Goal: Check status: Check status

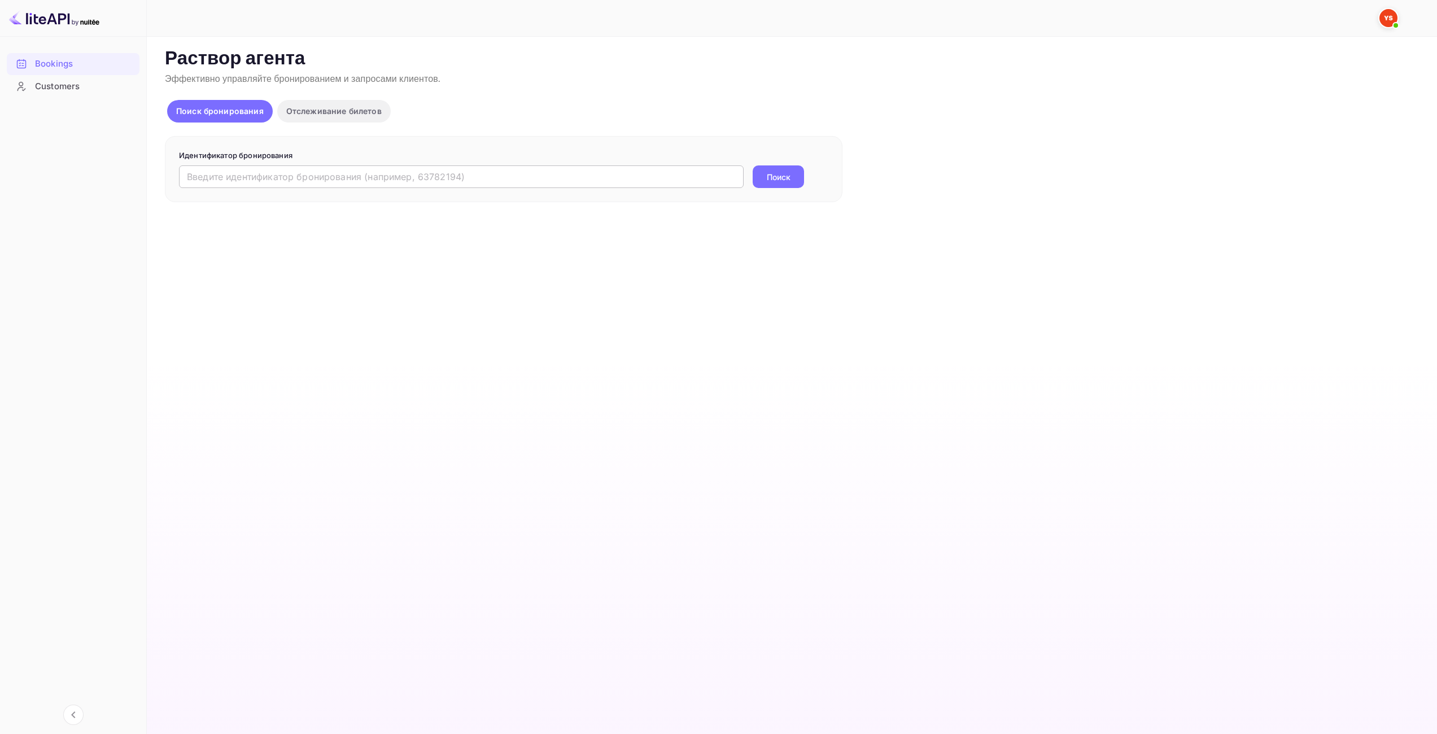
drag, startPoint x: 582, startPoint y: 175, endPoint x: 632, endPoint y: 178, distance: 49.8
click at [583, 175] on input "text" at bounding box center [461, 176] width 565 height 23
paste input "9308151"
type input "9308151"
drag, startPoint x: 779, startPoint y: 178, endPoint x: 732, endPoint y: 192, distance: 48.8
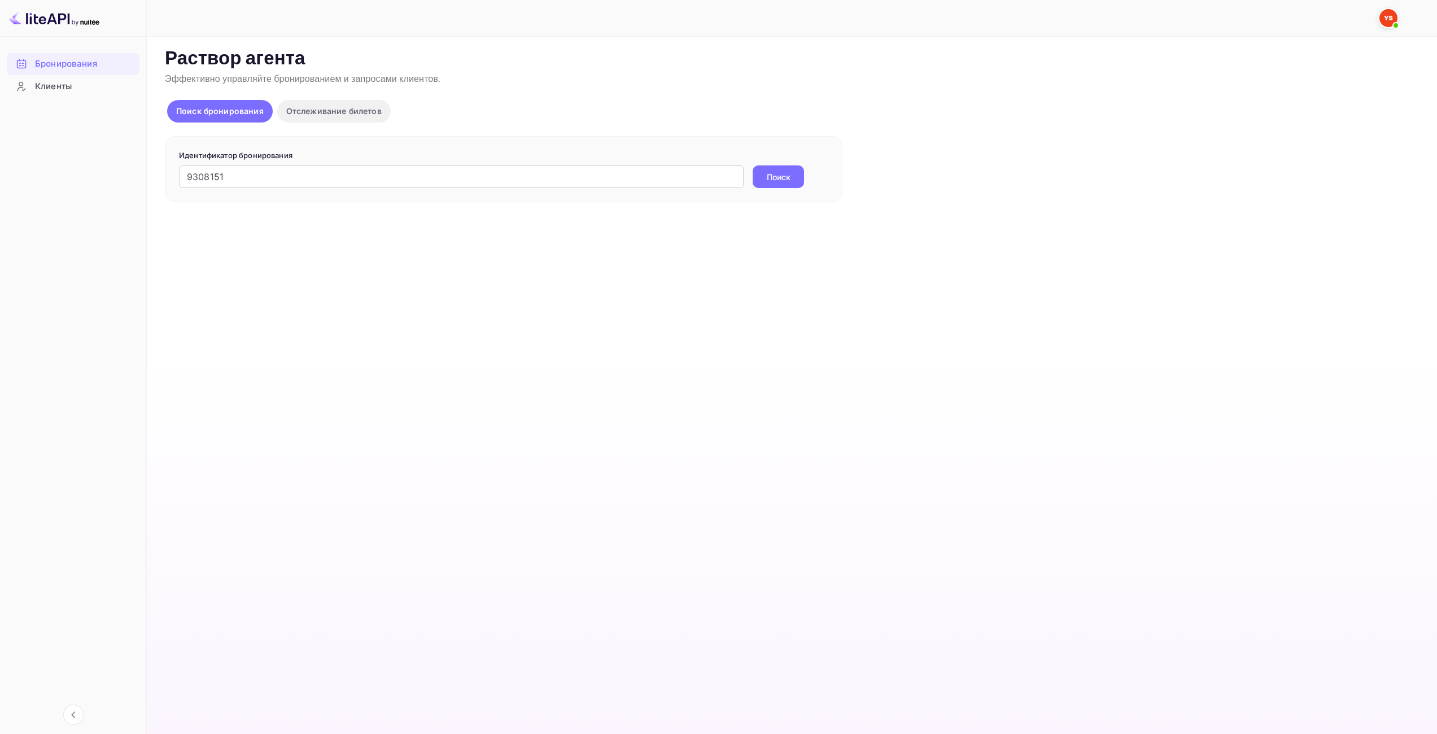
click at [779, 178] on ya-tr-span "Поиск" at bounding box center [779, 177] width 24 height 12
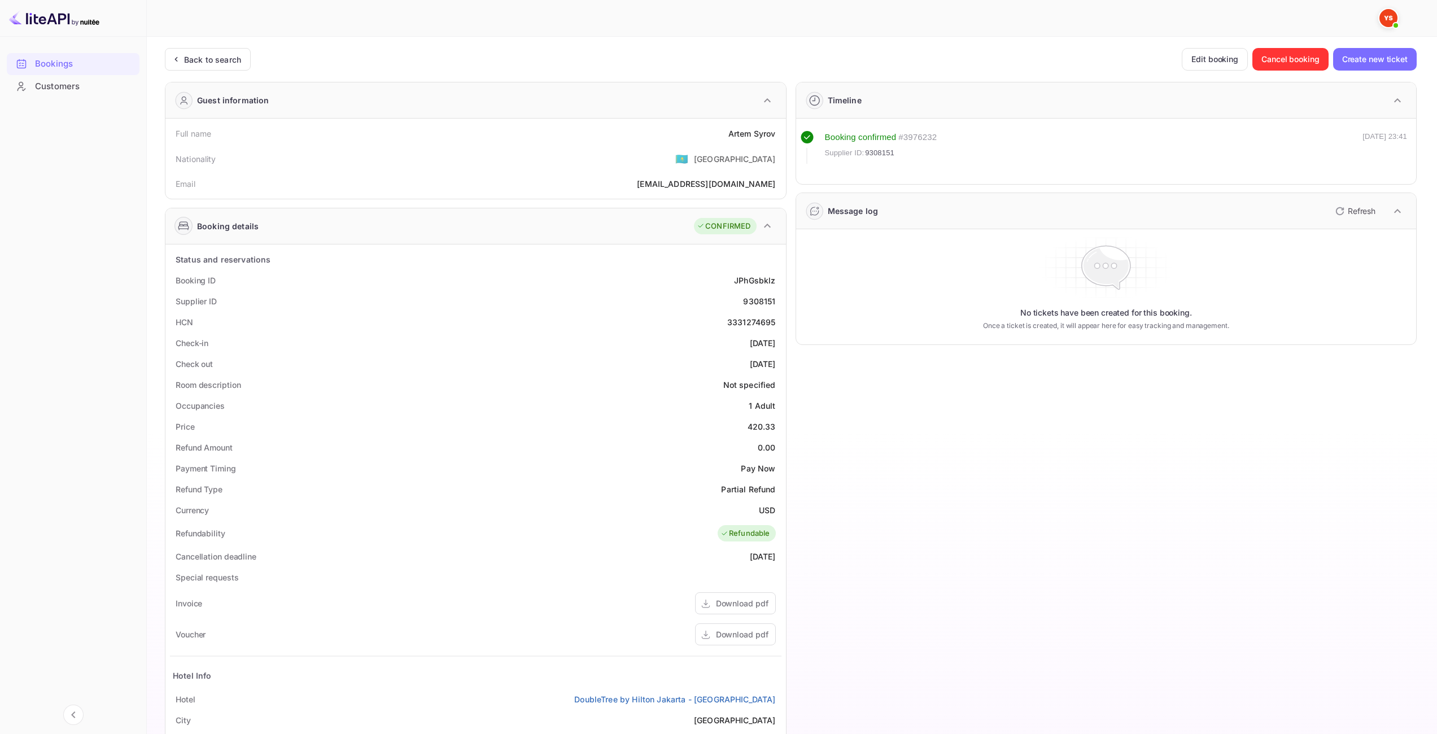
click at [760, 427] on div "420.33" at bounding box center [762, 427] width 28 height 12
click at [754, 427] on div "420.33" at bounding box center [762, 427] width 28 height 12
copy div "420.33"
click at [765, 513] on div "USD" at bounding box center [767, 510] width 16 height 12
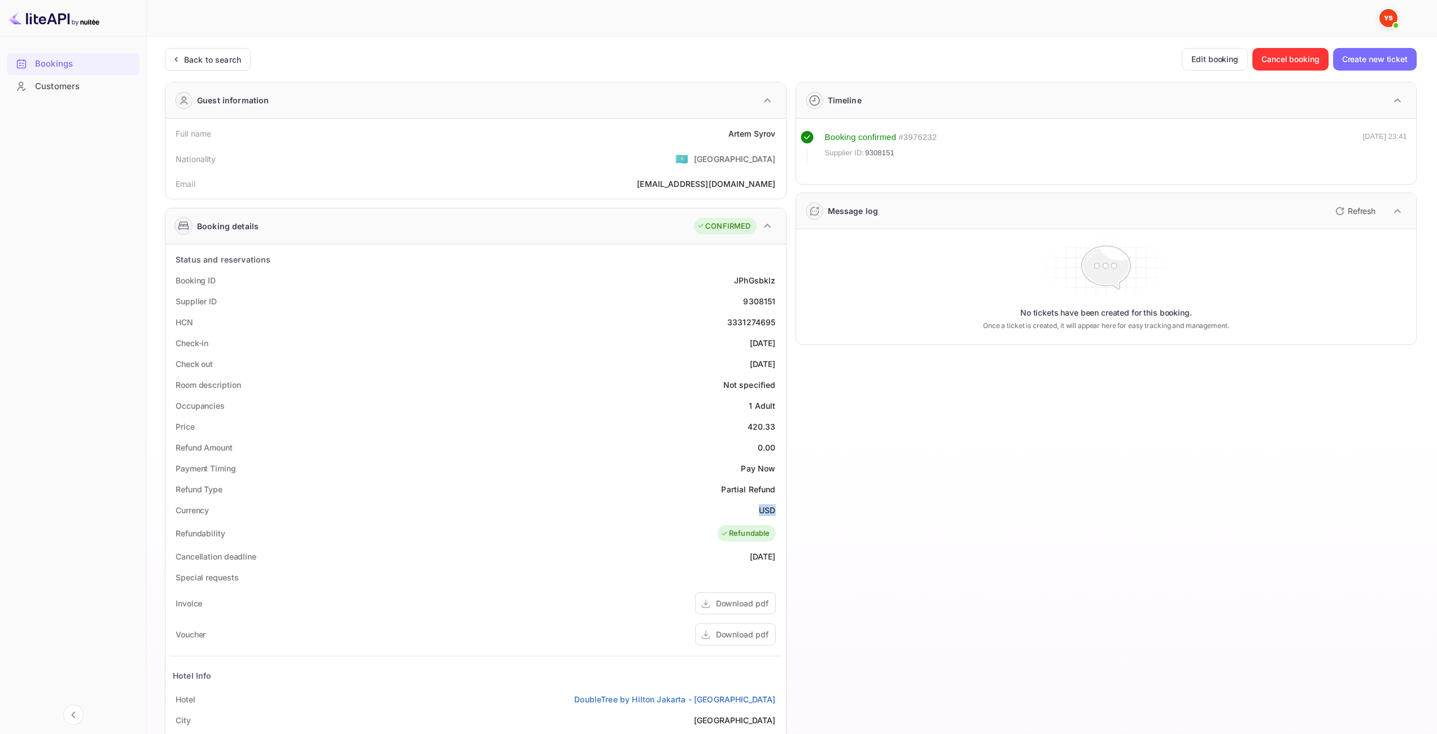
click at [765, 513] on div "USD" at bounding box center [767, 510] width 16 height 12
copy div "USD"
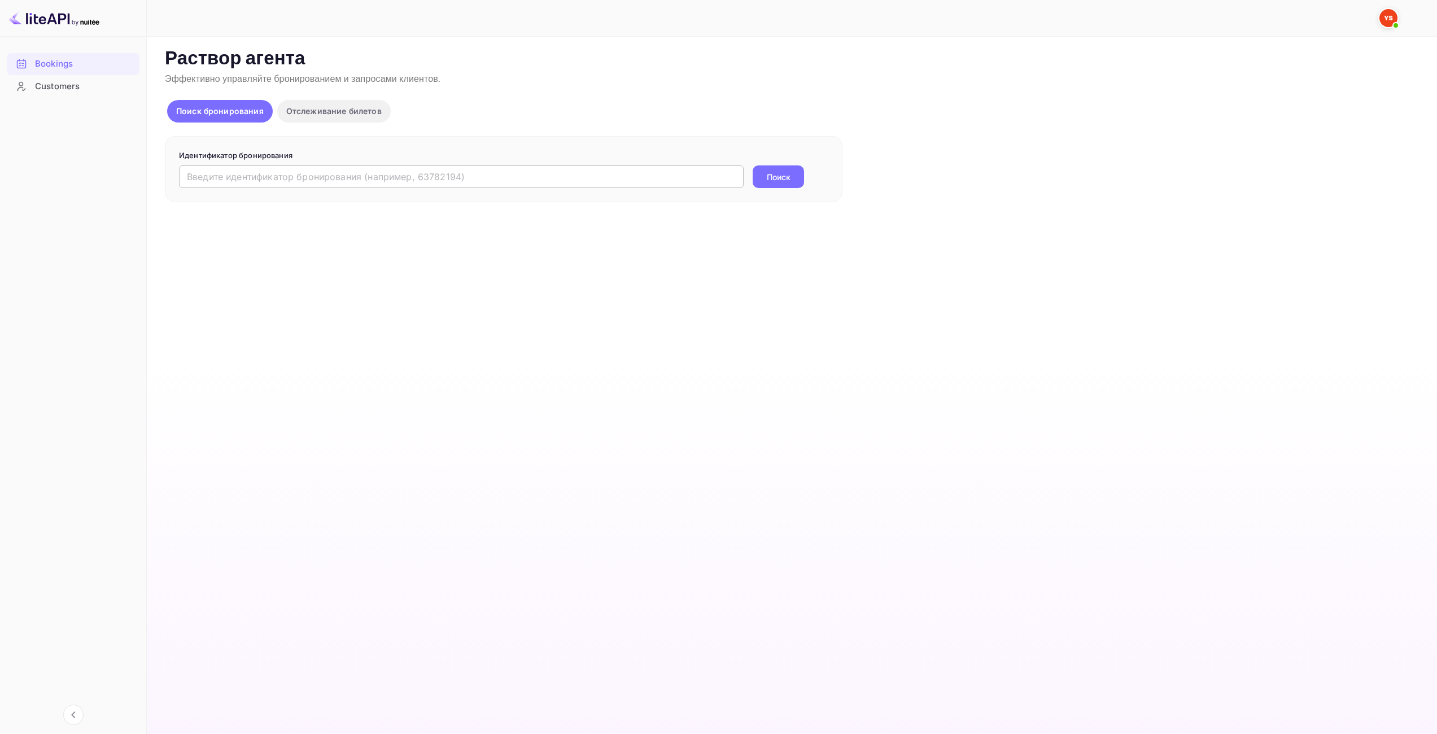
click at [346, 177] on input "text" at bounding box center [461, 176] width 565 height 23
paste input "9388403"
type input "9388403"
click at [787, 173] on ya-tr-span "Поиск" at bounding box center [779, 177] width 24 height 12
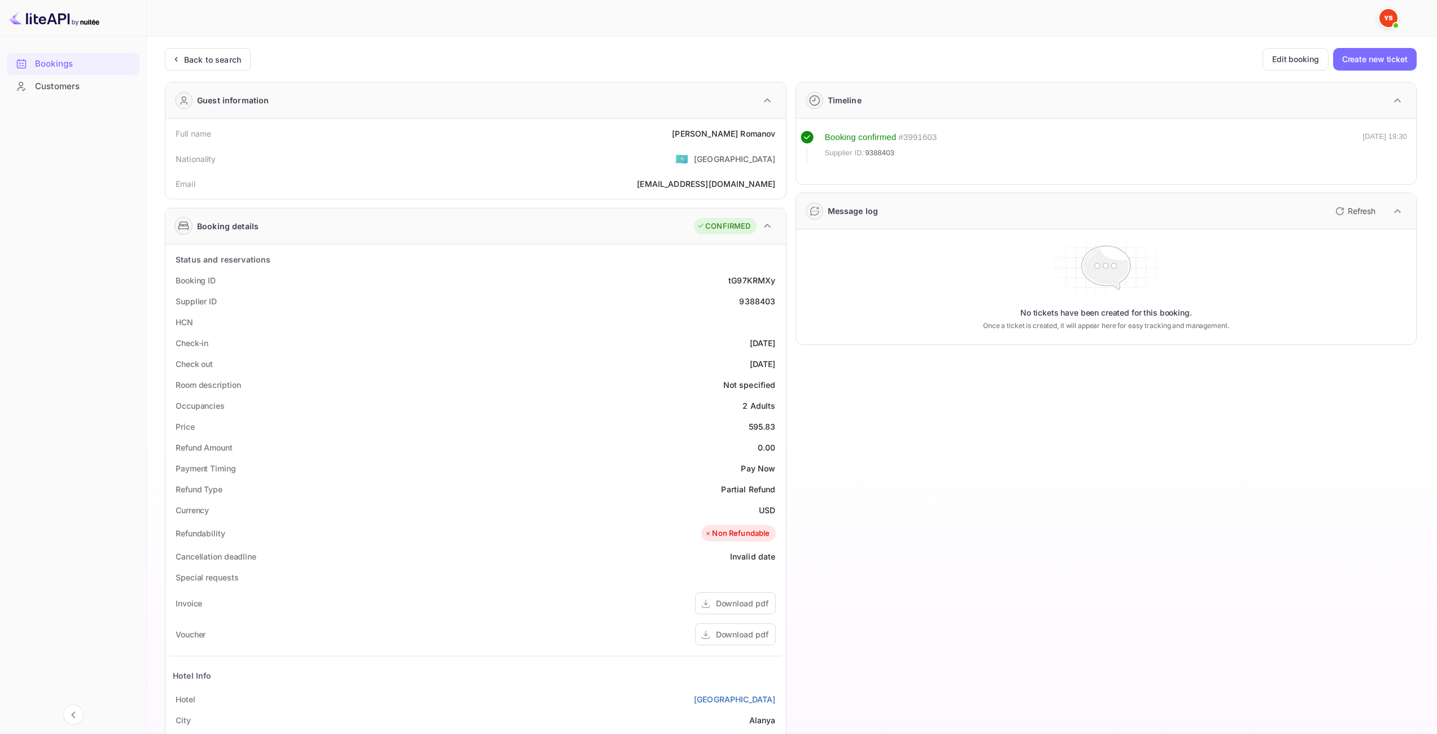
click at [754, 425] on div "595.83" at bounding box center [762, 427] width 27 height 12
copy div "595.83"
click at [762, 508] on ya-tr-span "USD" at bounding box center [767, 510] width 16 height 10
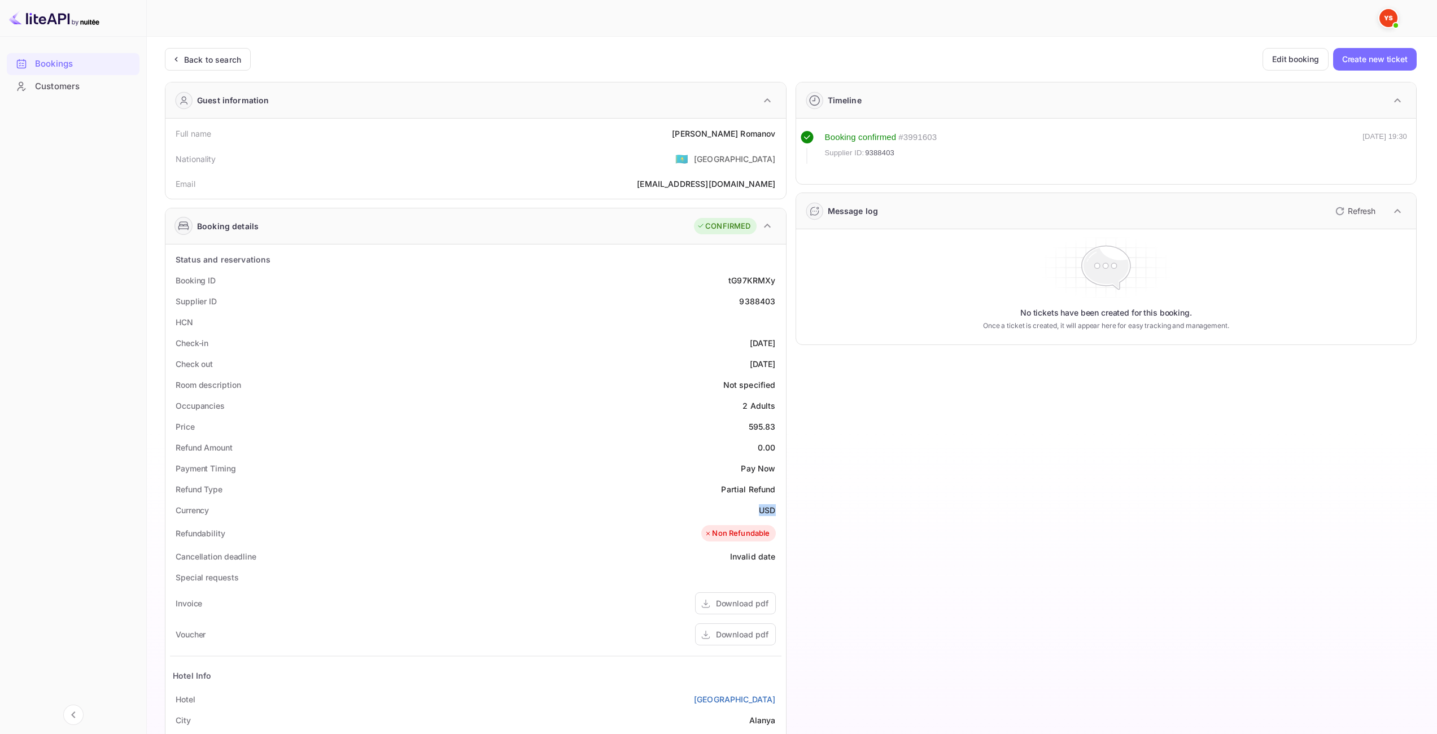
copy ya-tr-span "USD"
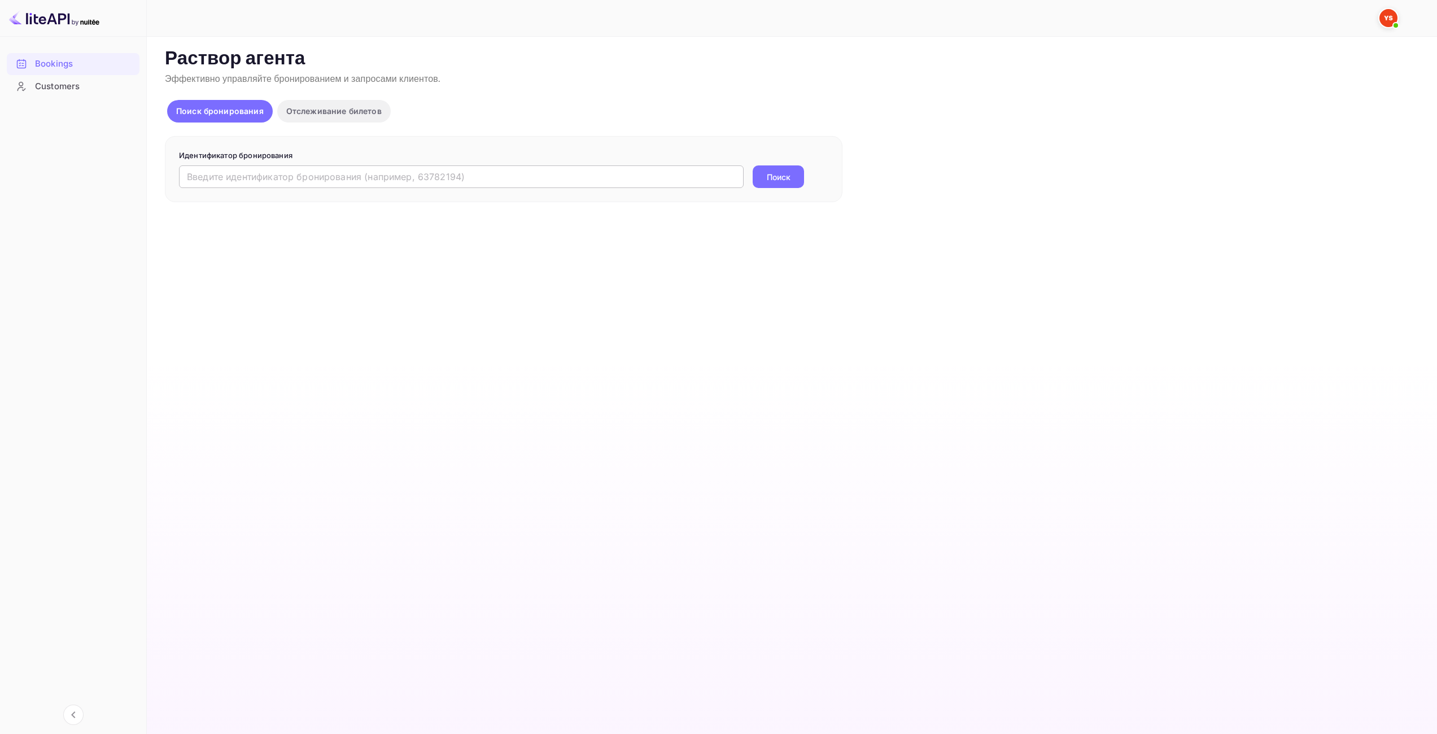
click at [556, 178] on input "text" at bounding box center [461, 176] width 565 height 23
paste input "8398187"
type input "8398187"
click at [794, 178] on button "Поиск" at bounding box center [778, 176] width 51 height 23
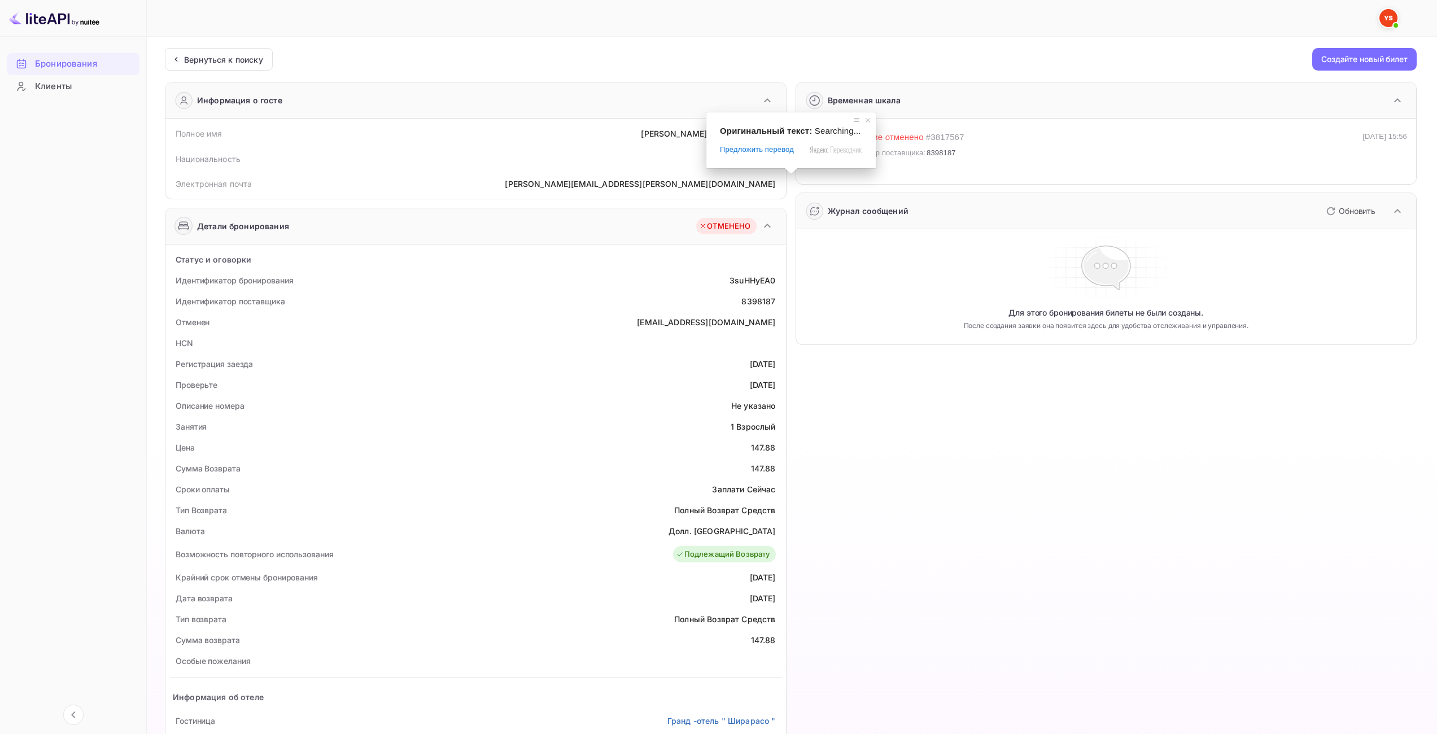
click at [630, 302] on div "Идентификатор поставщика 8398187" at bounding box center [476, 301] width 612 height 21
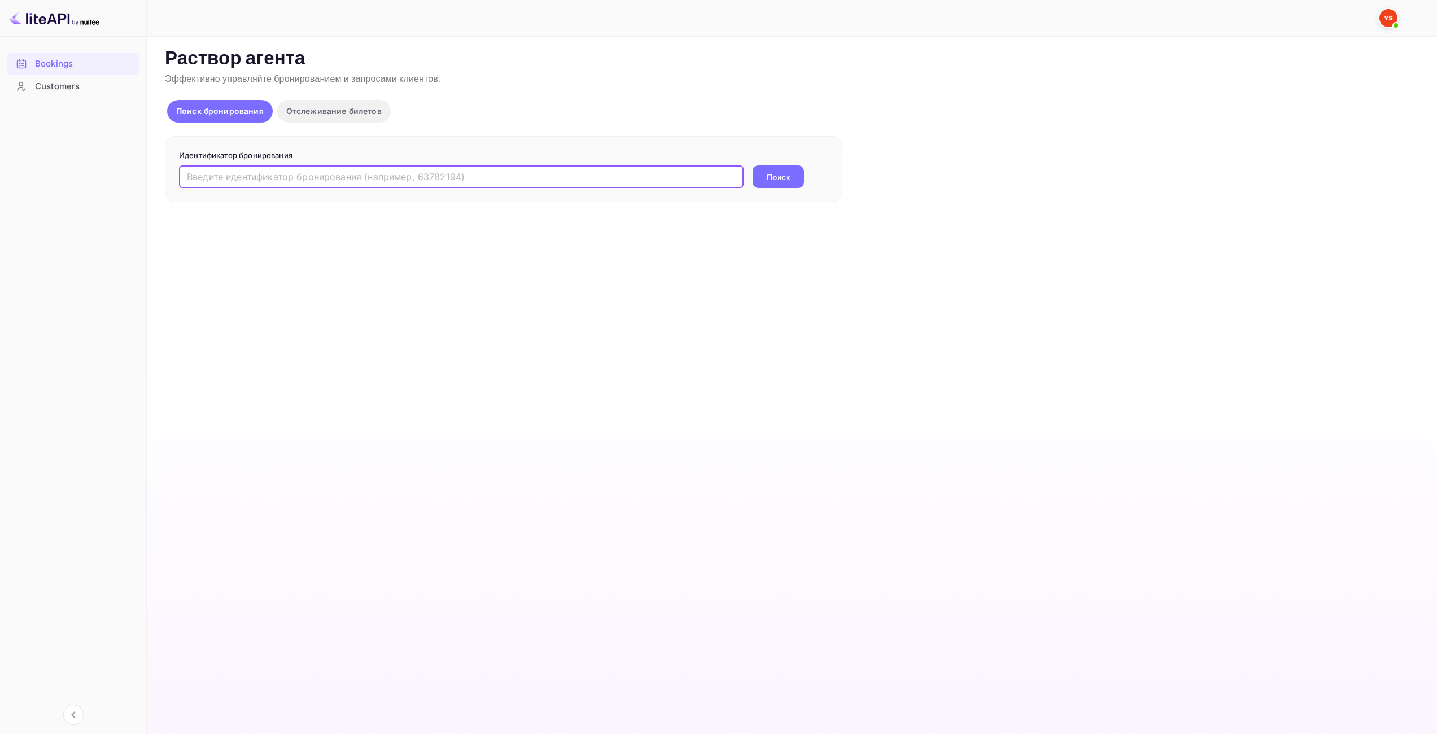
click at [460, 177] on input "text" at bounding box center [461, 176] width 565 height 23
drag, startPoint x: 666, startPoint y: 168, endPoint x: 37, endPoint y: 184, distance: 629.3
click at [36, 183] on div "Бронирования Клиенты Now you can check your travel website directly from the li…" at bounding box center [718, 367] width 1437 height 734
type input "8499278"
click at [782, 177] on ya-tr-span "Поиск" at bounding box center [779, 177] width 24 height 12
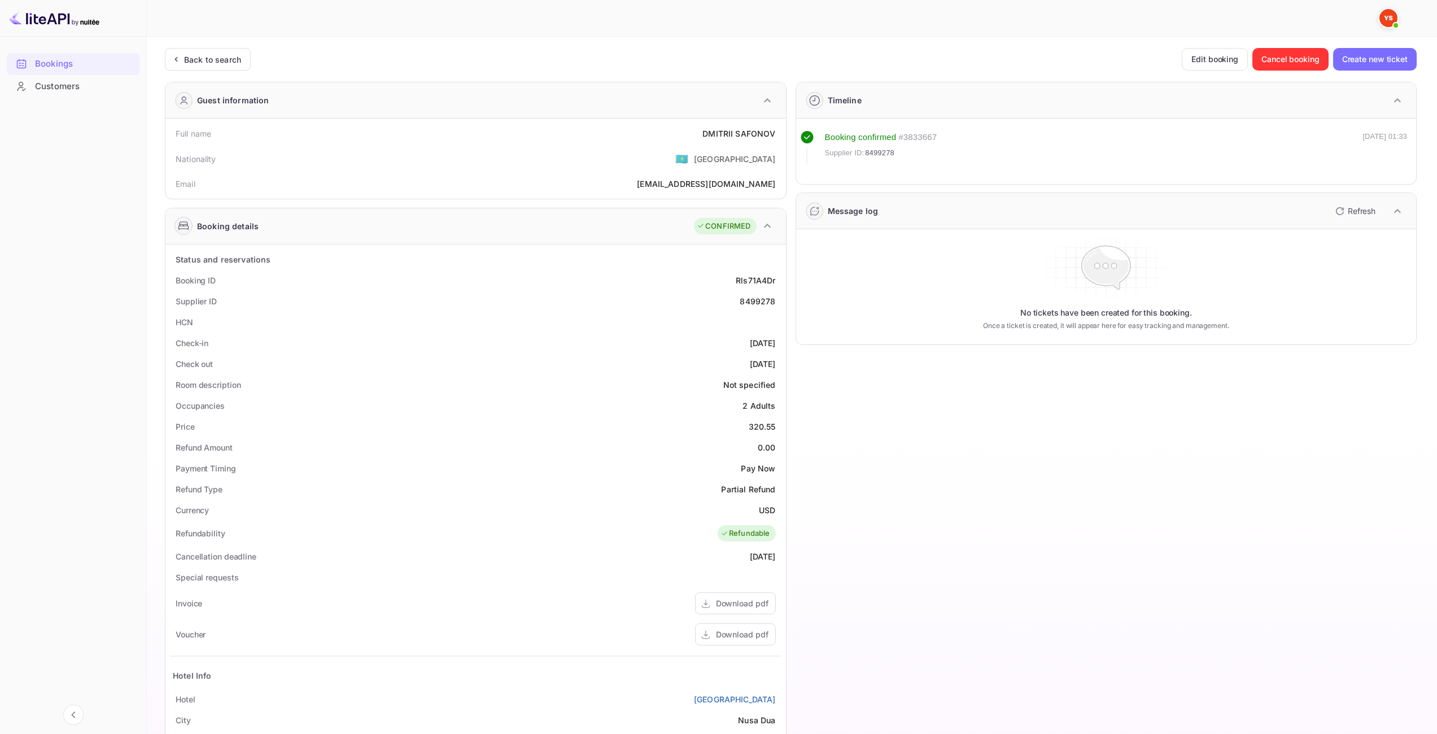
click at [754, 426] on div "320.55" at bounding box center [762, 427] width 27 height 12
copy div "320.55"
click at [769, 506] on div "USD" at bounding box center [767, 510] width 16 height 12
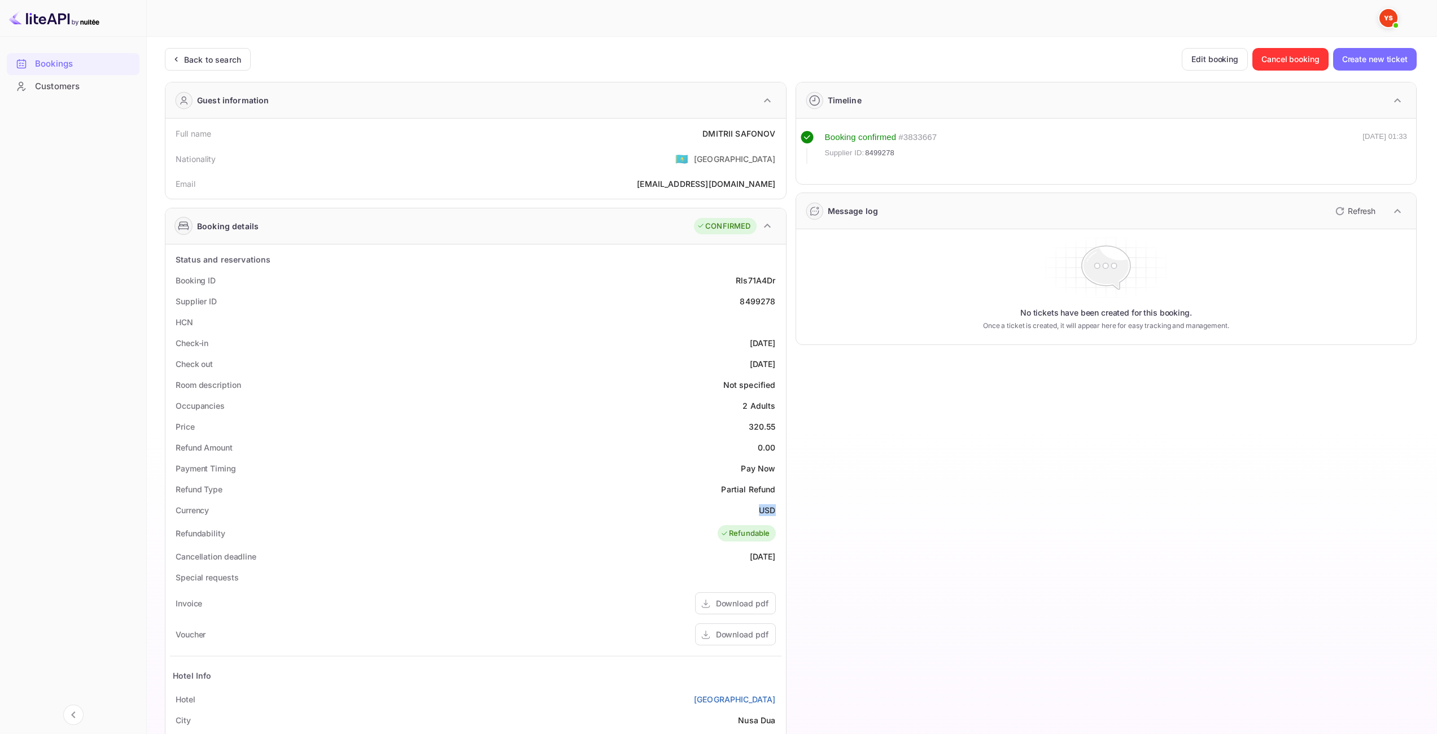
copy div "USD"
